Goal: Obtain resource: Download file/media

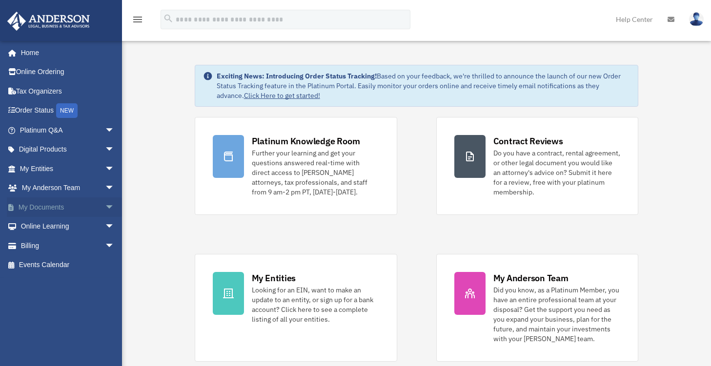
click at [47, 207] on link "My Documents arrow_drop_down" at bounding box center [68, 208] width 122 height 20
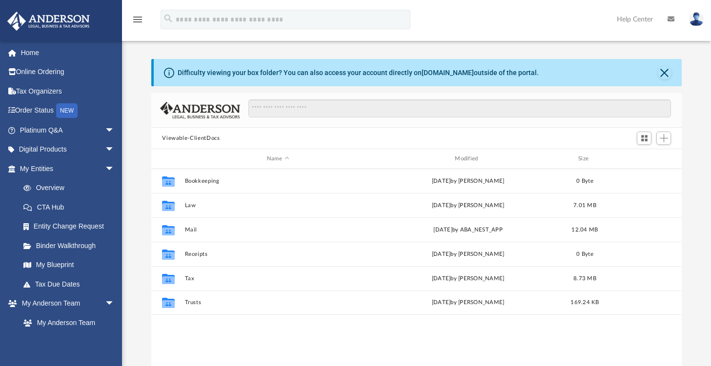
scroll to position [214, 523]
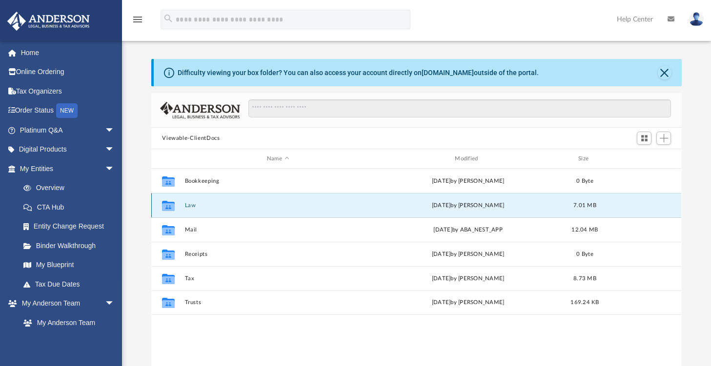
click at [196, 204] on button "Law" at bounding box center [278, 206] width 186 height 6
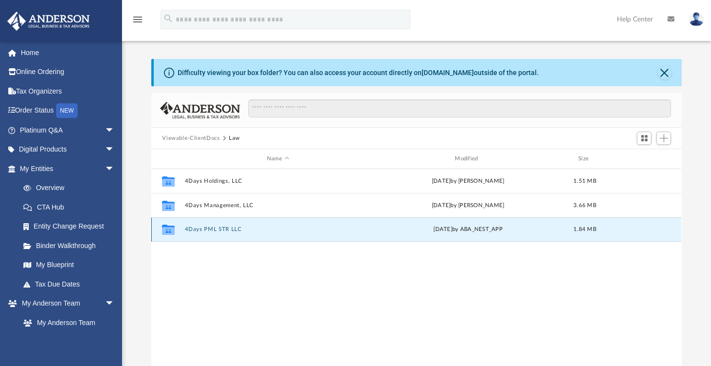
click at [233, 232] on button "4Days PML STR LLC" at bounding box center [278, 229] width 186 height 6
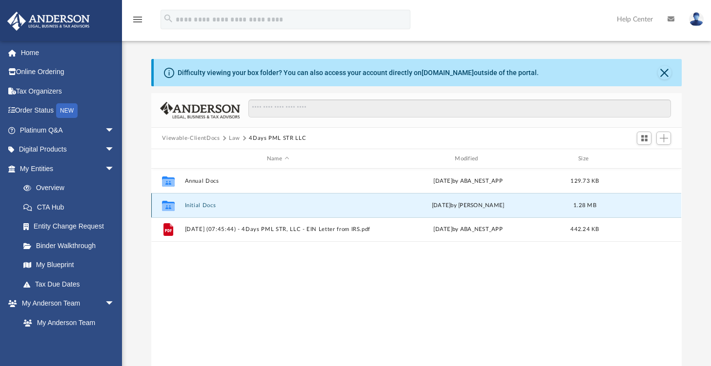
click at [199, 206] on button "Initial Docs" at bounding box center [278, 206] width 186 height 6
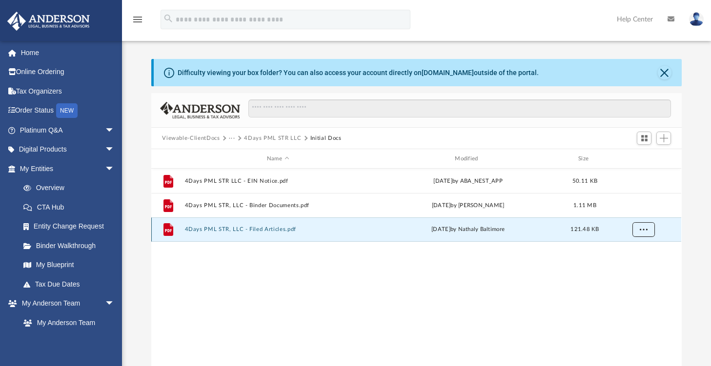
click at [644, 230] on span "More options" at bounding box center [644, 229] width 8 height 5
click at [643, 264] on li "Download" at bounding box center [635, 265] width 28 height 10
click at [650, 231] on button "More options" at bounding box center [643, 230] width 22 height 15
click at [286, 138] on button "4Days PML STR LLC" at bounding box center [272, 138] width 57 height 9
click at [319, 228] on button "2025.08.07 (07:45:44) - 4Days PML STR, LLC - EIN Letter from IRS.pdf" at bounding box center [278, 229] width 186 height 6
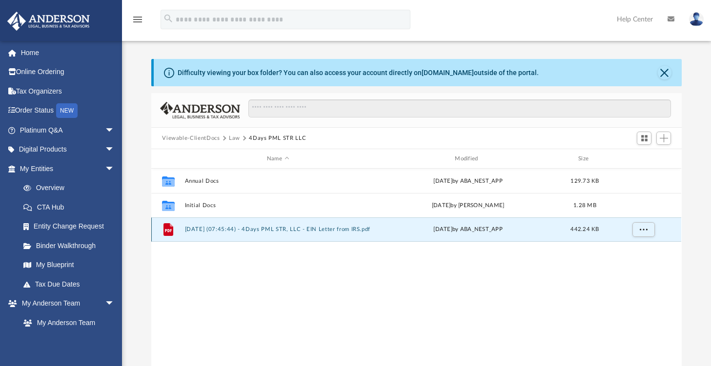
scroll to position [4, 0]
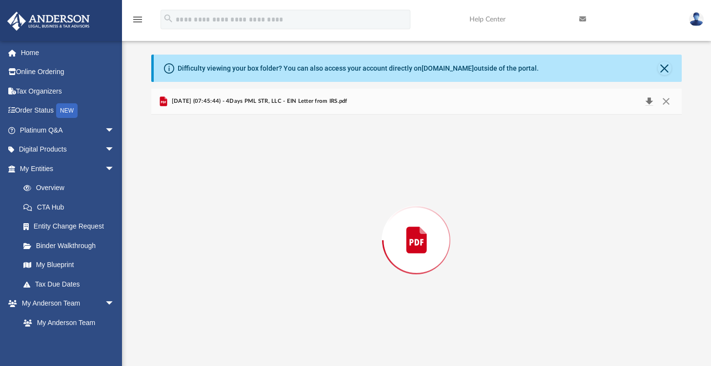
click at [647, 102] on button "Download" at bounding box center [649, 102] width 18 height 14
click at [667, 102] on button "Close" at bounding box center [666, 101] width 18 height 15
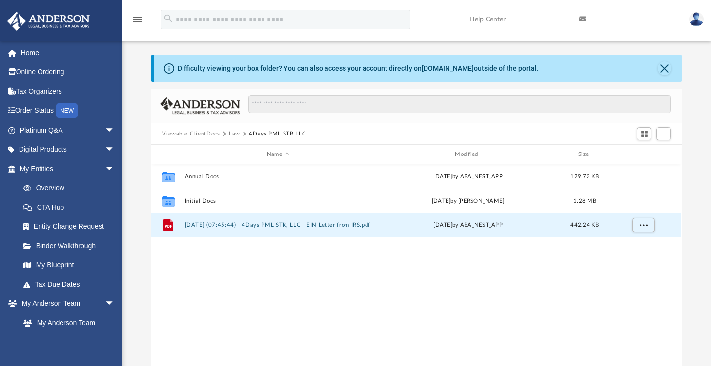
click at [233, 133] on button "Law" at bounding box center [234, 134] width 11 height 9
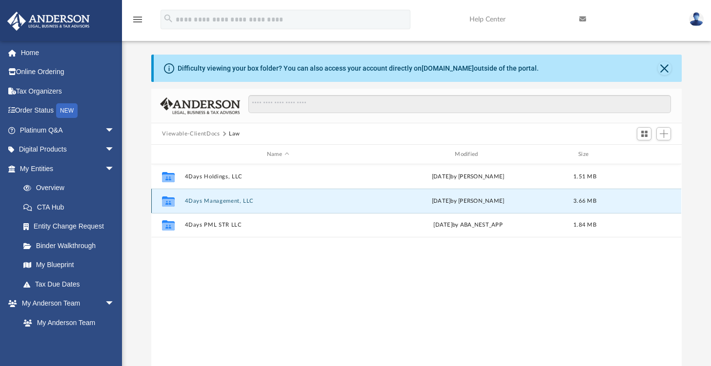
click at [225, 199] on button "4Days Management, LLC" at bounding box center [278, 201] width 186 height 6
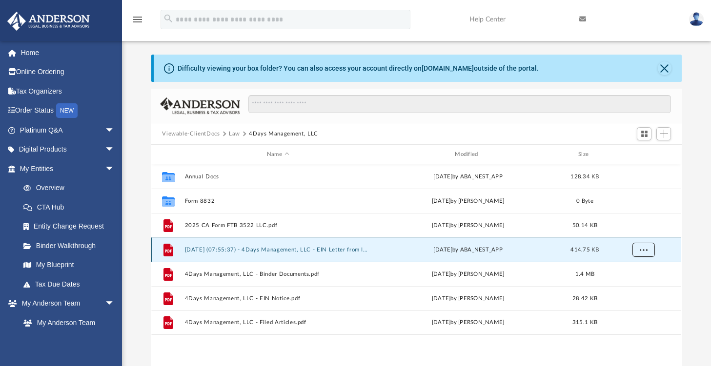
click at [648, 255] on button "More options" at bounding box center [643, 250] width 22 height 15
click at [639, 283] on li "Download" at bounding box center [635, 285] width 28 height 10
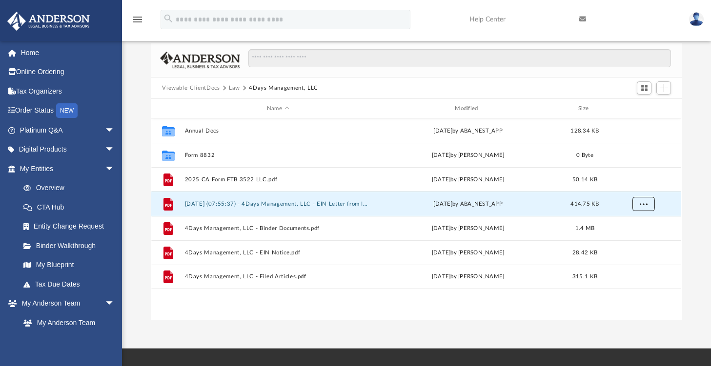
scroll to position [51, 0]
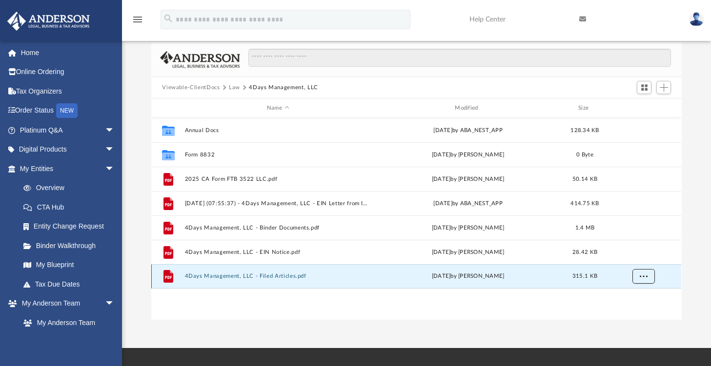
click at [648, 276] on button "More options" at bounding box center [643, 276] width 22 height 15
click at [633, 310] on li "Download" at bounding box center [635, 311] width 28 height 10
click at [284, 272] on div "File 4Days Management, LLC - Filed Articles.pdf Fri Jul 25 2025 by Joyce Johnso…" at bounding box center [416, 276] width 530 height 24
click at [284, 279] on button "4Days Management, LLC - Filed Articles.pdf" at bounding box center [278, 276] width 186 height 6
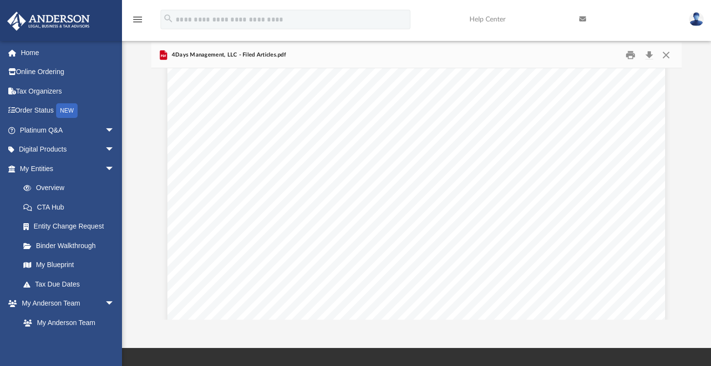
scroll to position [50, 0]
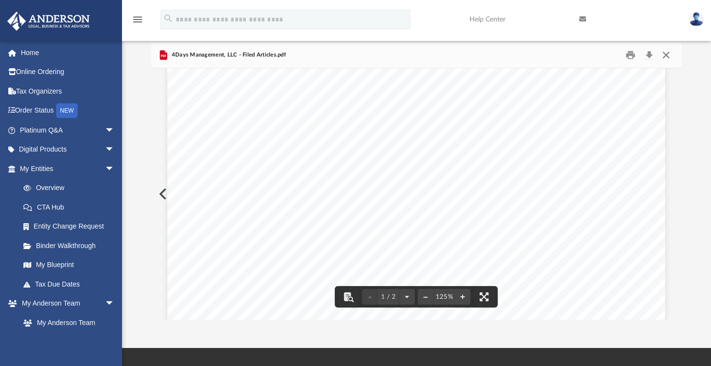
click at [667, 56] on button "Close" at bounding box center [666, 55] width 18 height 15
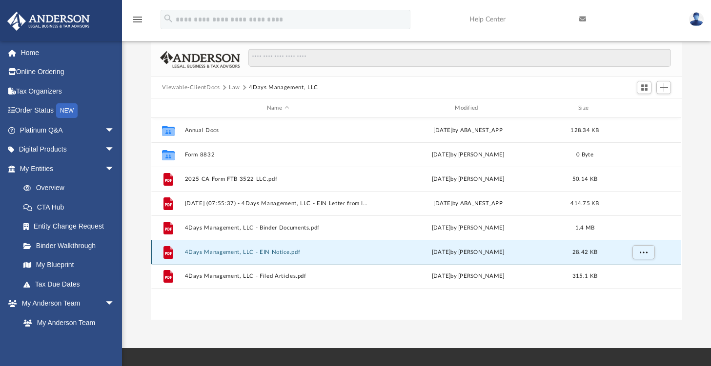
click at [232, 251] on button "4Days Management, LLC - EIN Notice.pdf" at bounding box center [278, 252] width 186 height 6
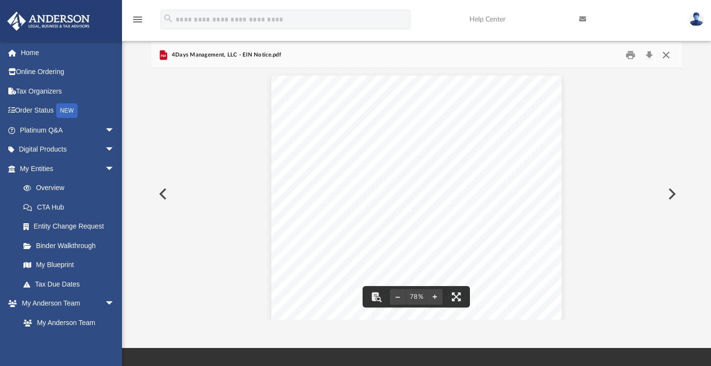
click at [663, 56] on button "Close" at bounding box center [666, 55] width 18 height 15
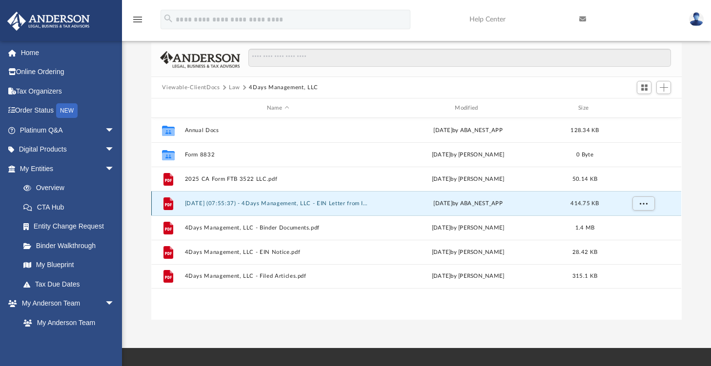
click at [223, 201] on button "2025.08.07 (07:55:37) - 4Days Management, LLC - EIN Letter from IRS.pdf" at bounding box center [278, 204] width 186 height 6
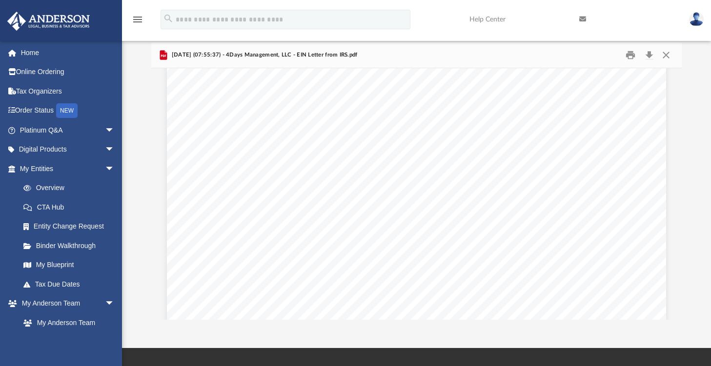
scroll to position [1413, 0]
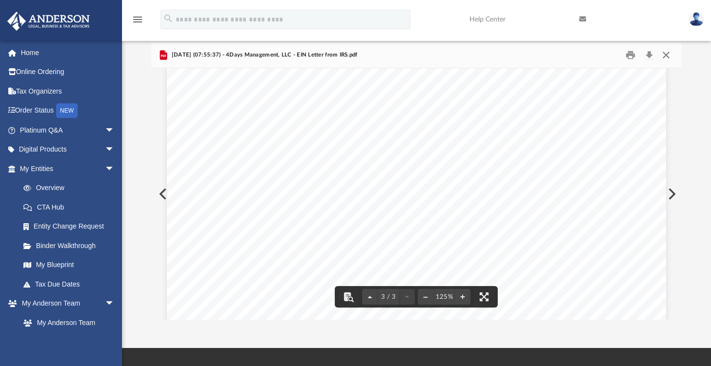
click at [669, 57] on button "Close" at bounding box center [666, 55] width 18 height 15
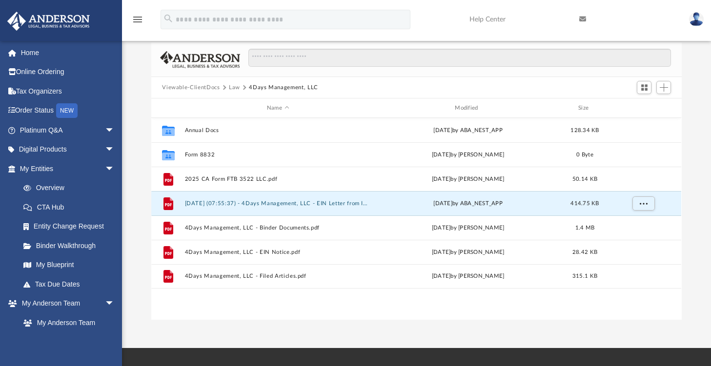
click at [232, 88] on button "Law" at bounding box center [234, 87] width 11 height 9
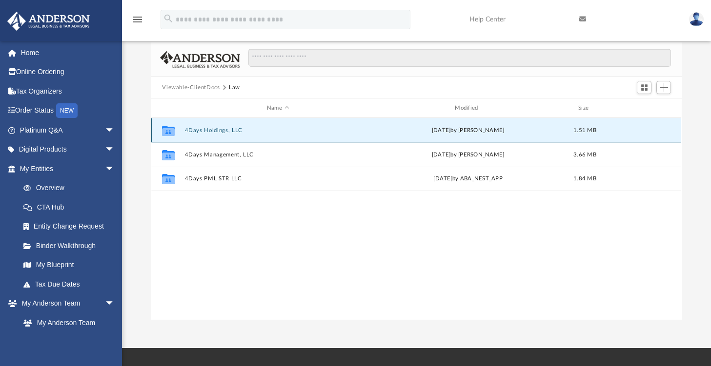
click at [220, 129] on button "4Days Holdings, LLC" at bounding box center [278, 130] width 186 height 6
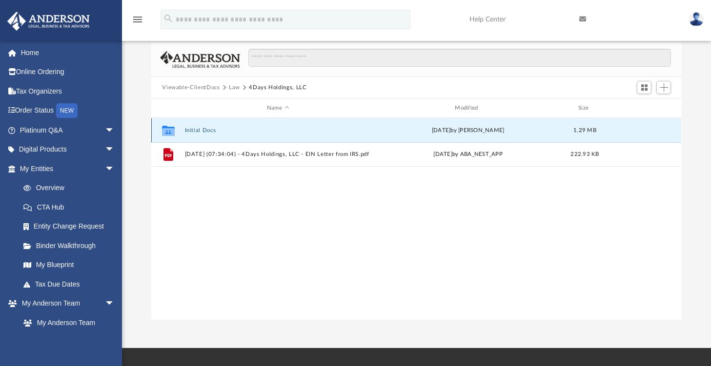
click at [220, 129] on button "Initial Docs" at bounding box center [278, 130] width 186 height 6
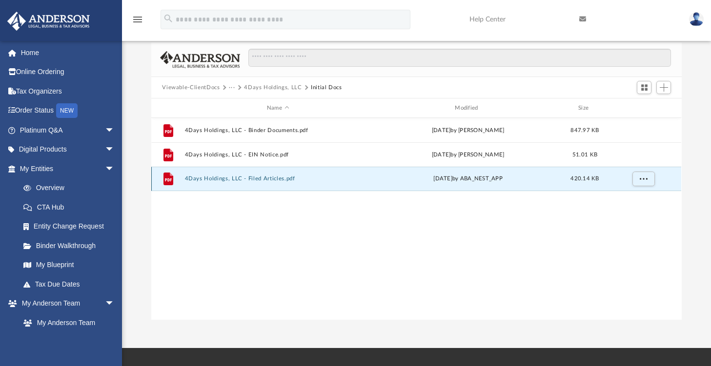
click at [207, 179] on button "4Days Holdings, LLC - Filed Articles.pdf" at bounding box center [278, 179] width 186 height 6
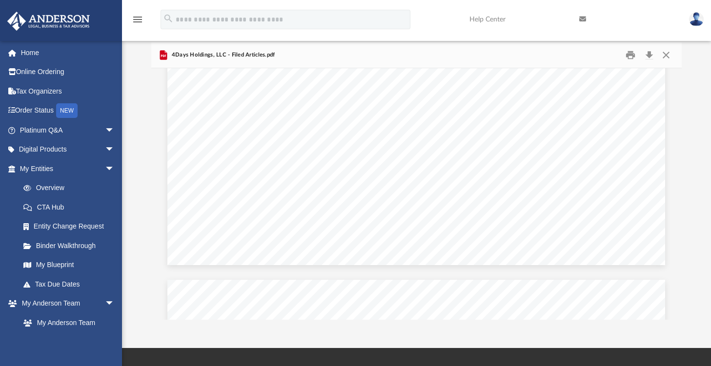
scroll to position [1756, 0]
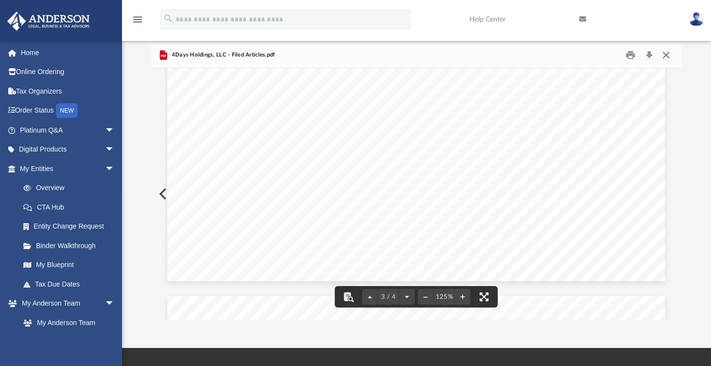
click at [667, 48] on button "Close" at bounding box center [666, 55] width 18 height 15
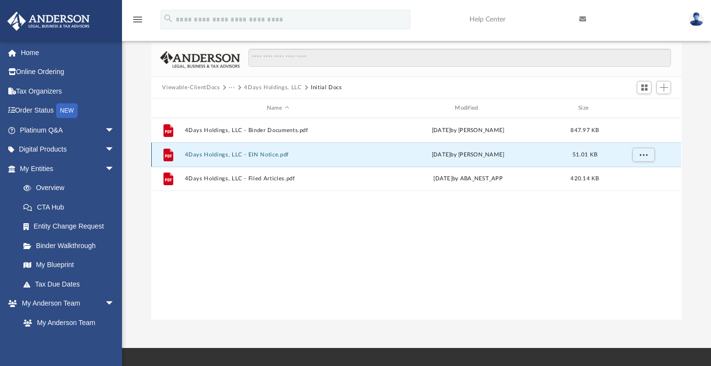
click at [229, 154] on button "4Days Holdings, LLC - EIN Notice.pdf" at bounding box center [278, 155] width 186 height 6
